Goal: Task Accomplishment & Management: Manage account settings

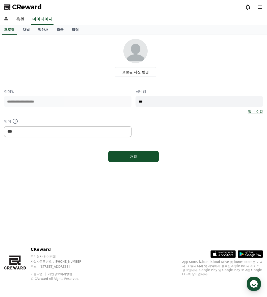
select select "**********"
click at [22, 18] on link "음원" at bounding box center [20, 19] width 16 height 11
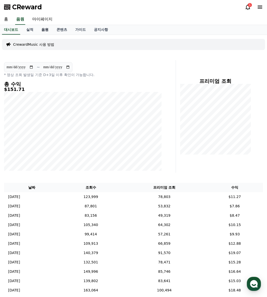
click at [47, 31] on link "음원" at bounding box center [44, 30] width 15 height 10
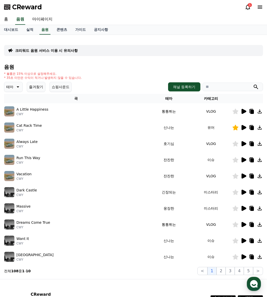
drag, startPoint x: 43, startPoint y: 86, endPoint x: 49, endPoint y: 88, distance: 6.9
click at [43, 86] on button "즐겨찾기" at bounding box center [36, 87] width 19 height 10
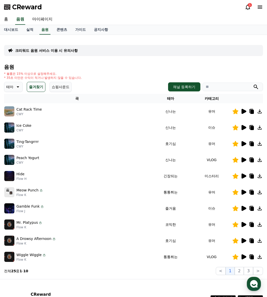
click at [245, 176] on icon at bounding box center [244, 175] width 5 height 5
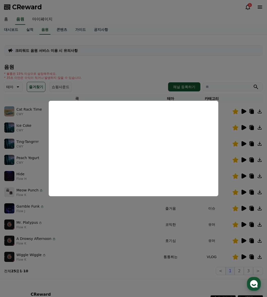
click at [94, 214] on button "close modal" at bounding box center [133, 148] width 267 height 297
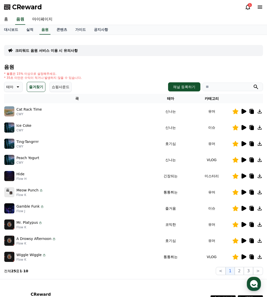
click at [251, 175] on icon at bounding box center [252, 176] width 4 height 4
